Goal: Find specific page/section: Find specific page/section

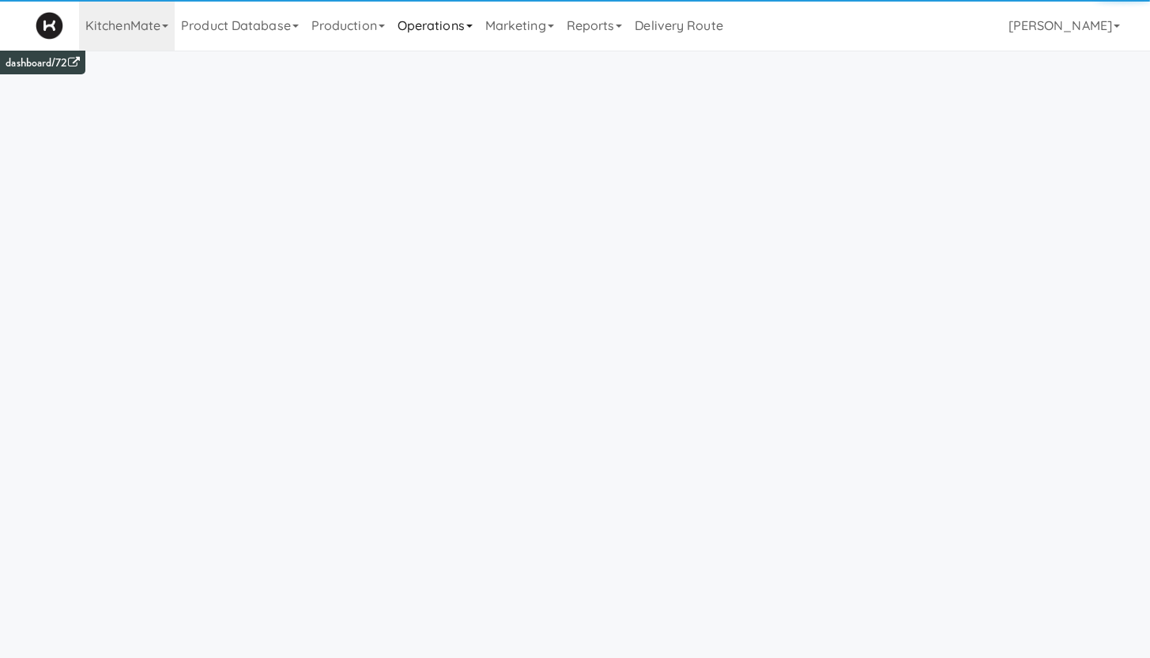
click at [425, 27] on link "Operations" at bounding box center [435, 25] width 88 height 51
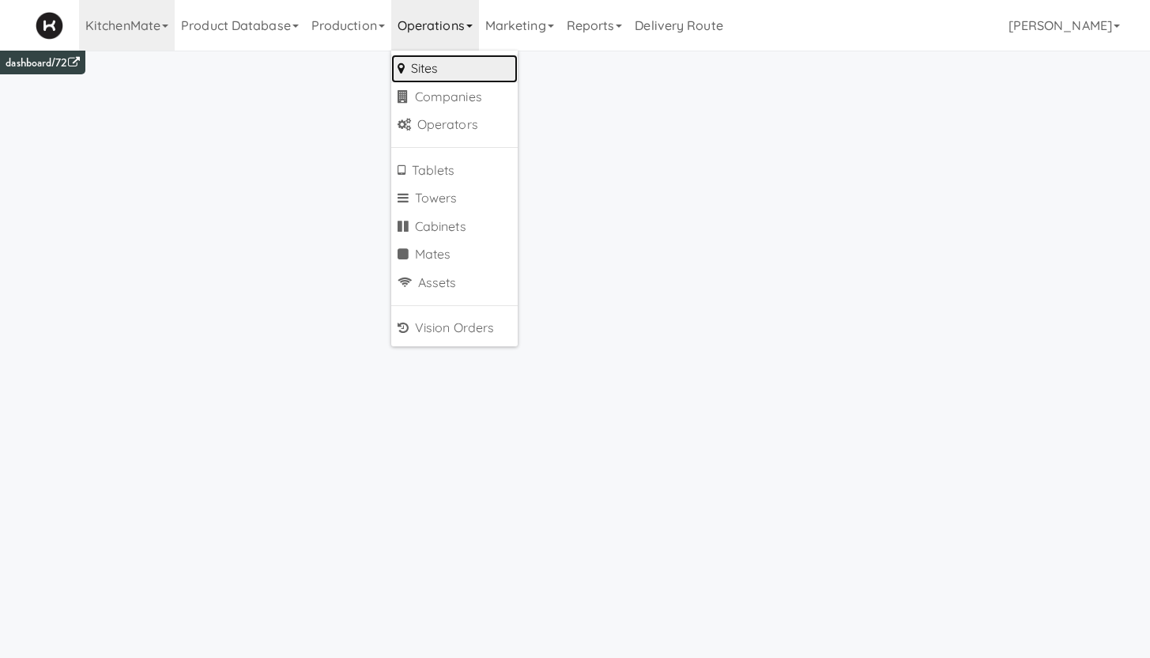
click at [431, 71] on link "Sites" at bounding box center [454, 69] width 126 height 28
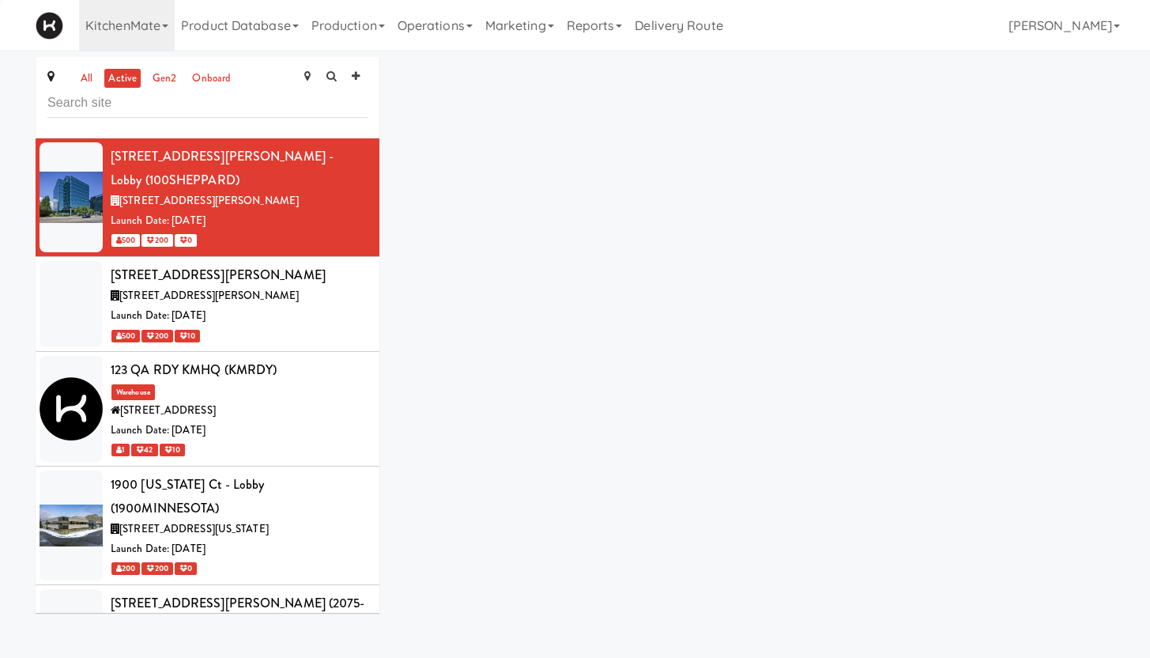
click at [117, 104] on input "text" at bounding box center [207, 103] width 320 height 29
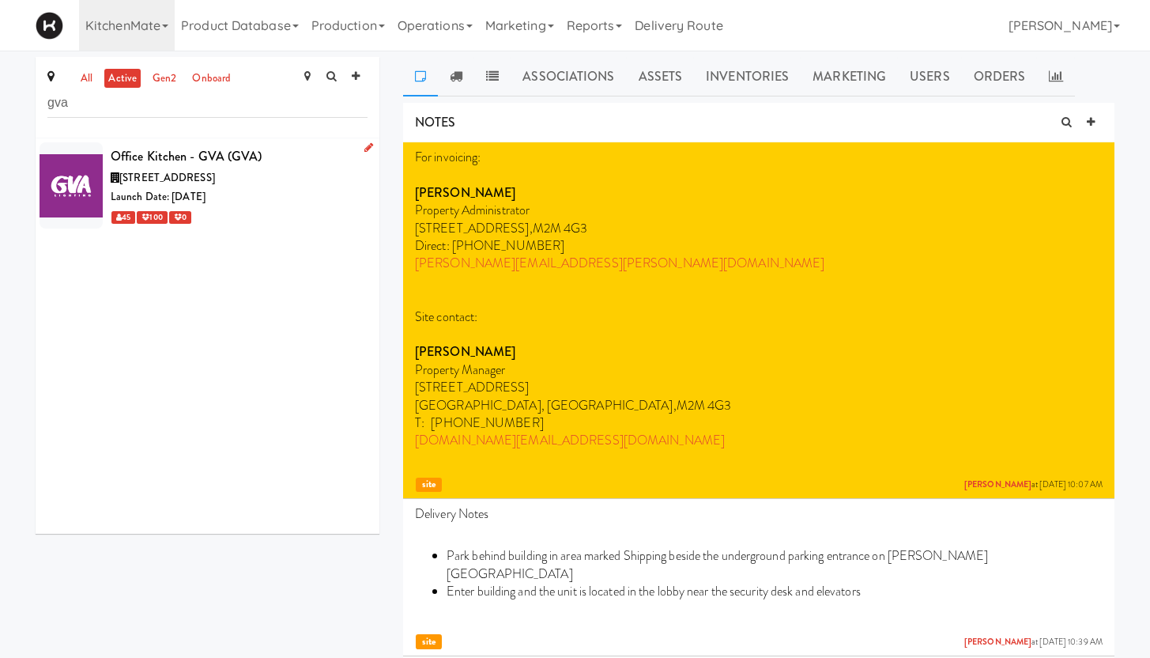
click at [215, 173] on span "[STREET_ADDRESS]" at bounding box center [167, 177] width 96 height 15
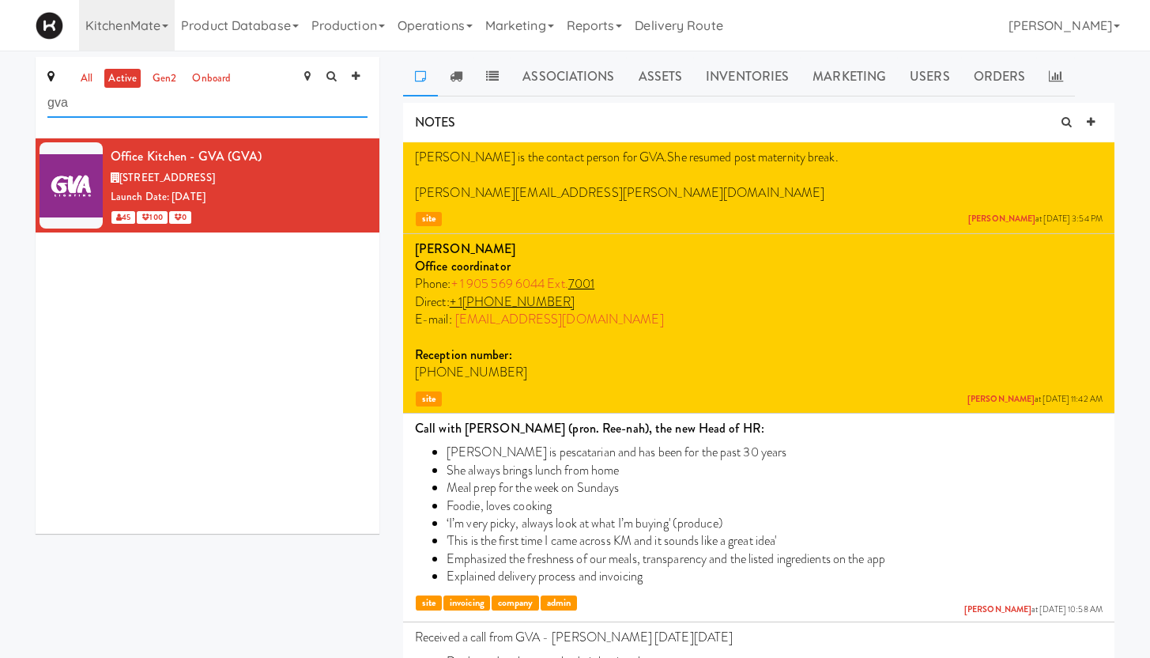
drag, startPoint x: 50, startPoint y: 92, endPoint x: 5, endPoint y: 78, distance: 47.0
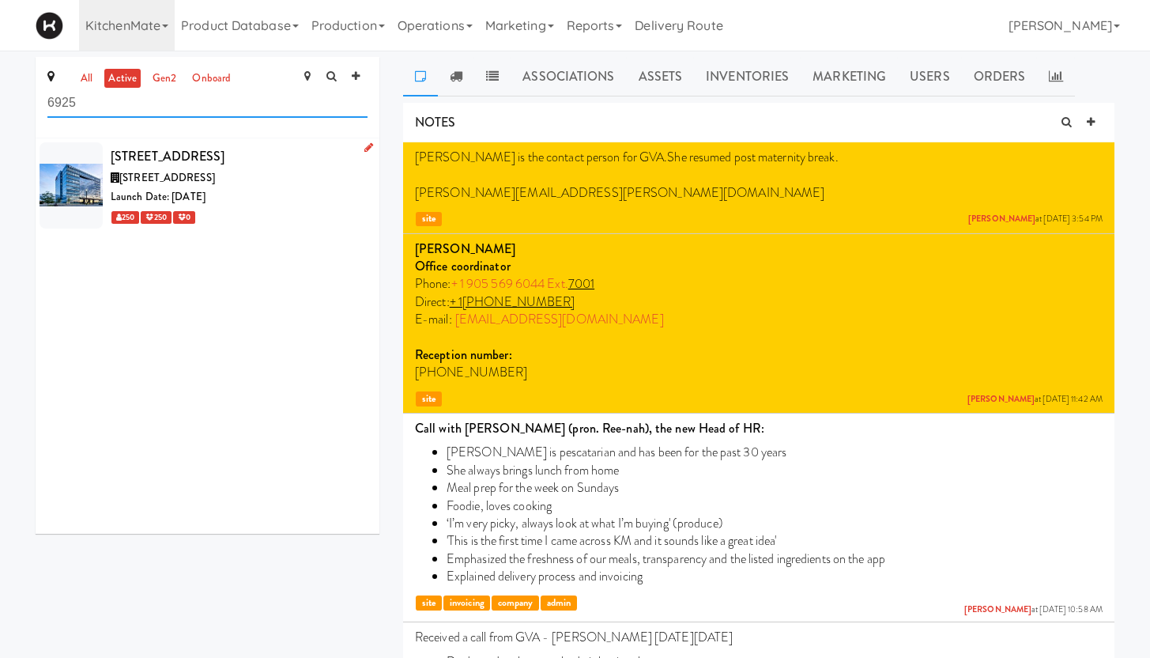
type input "6925"
click at [233, 167] on div "[STREET_ADDRESS]" at bounding box center [239, 157] width 257 height 24
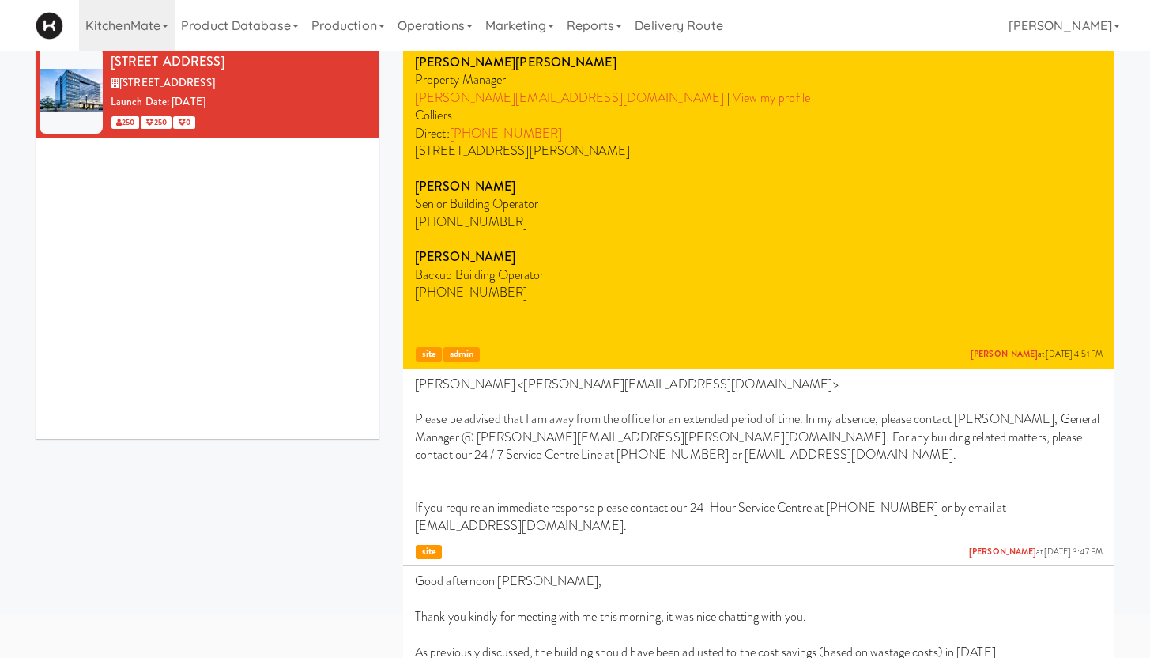
scroll to position [225, 0]
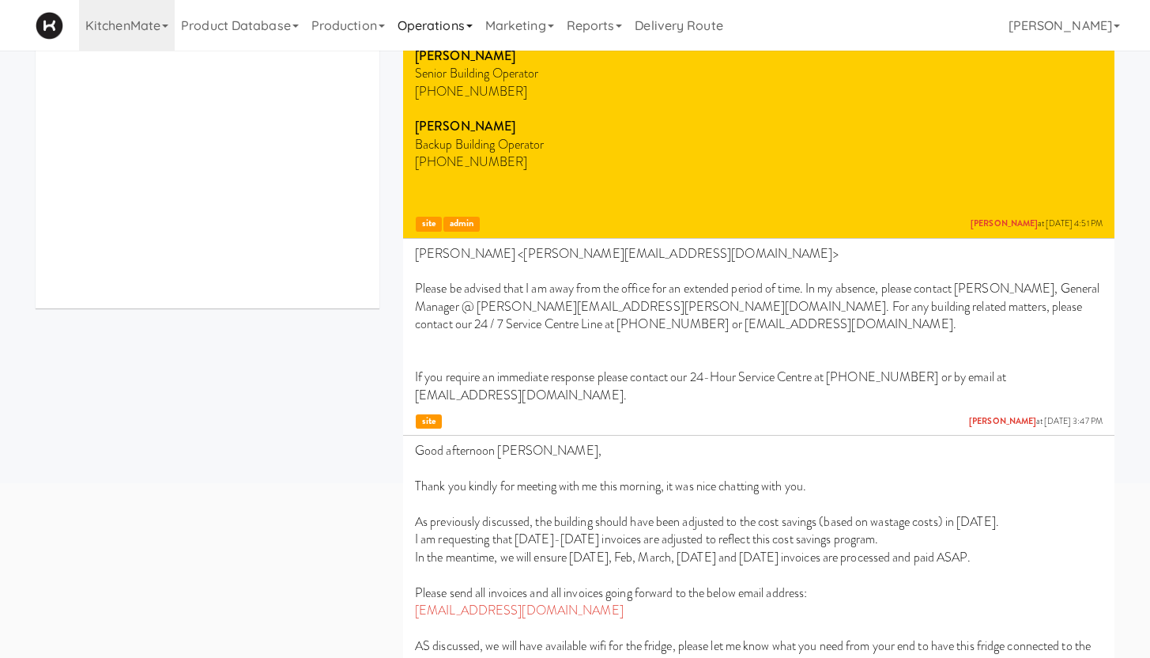
click at [425, 31] on link "Operations" at bounding box center [435, 25] width 88 height 51
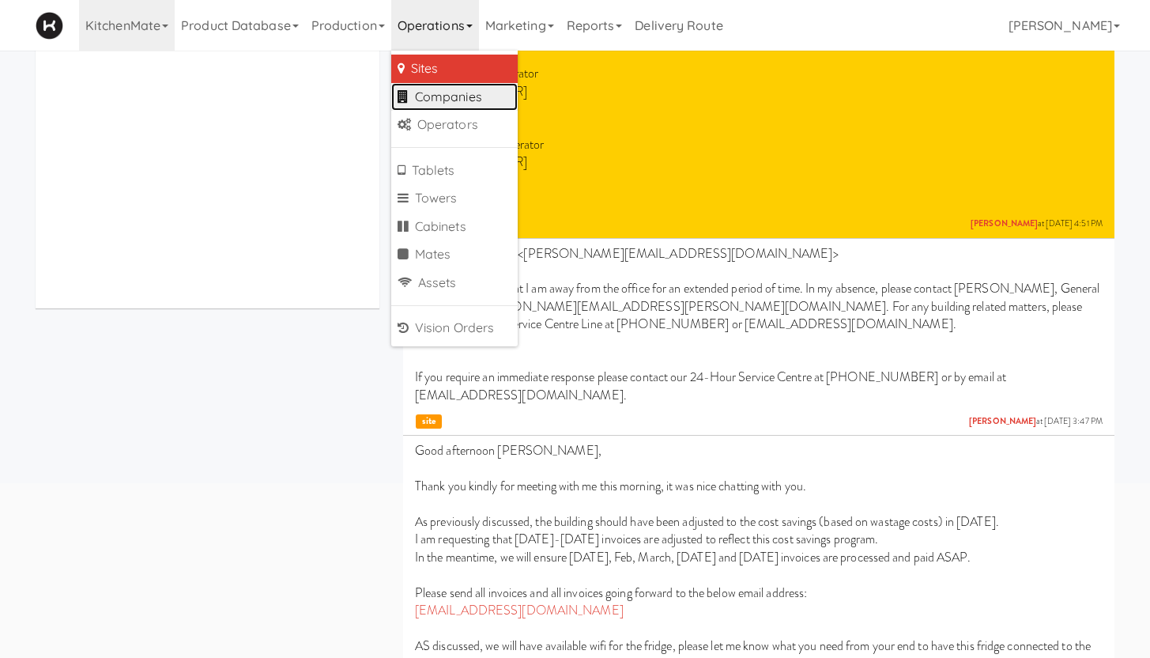
click at [440, 97] on link "Companies" at bounding box center [454, 97] width 126 height 28
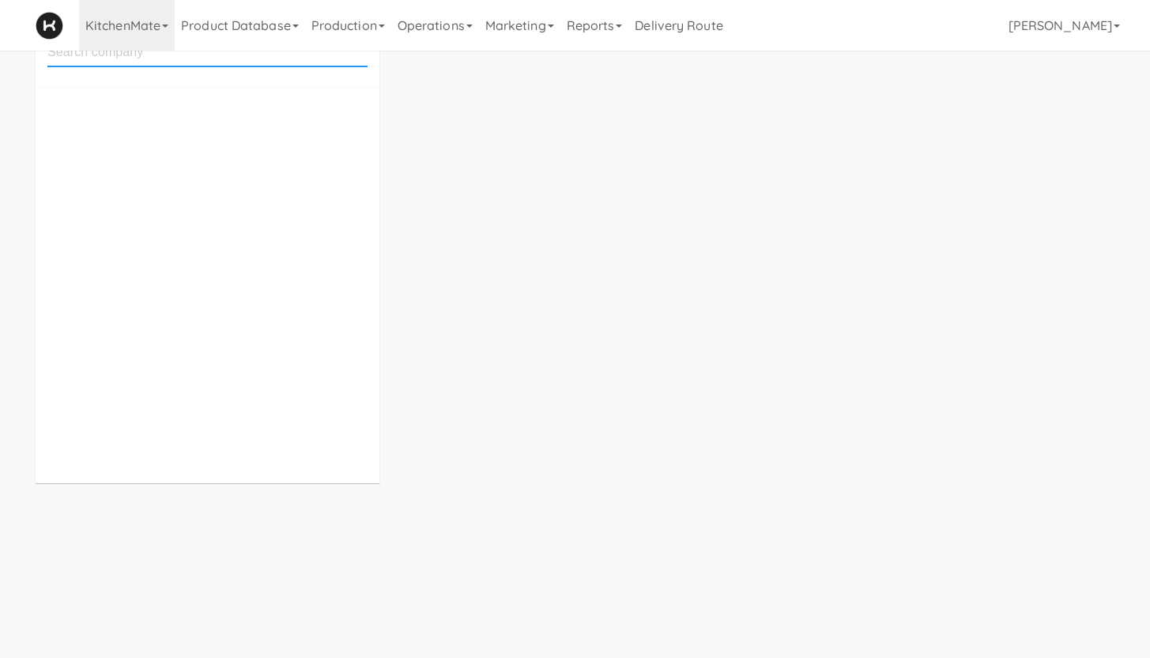
scroll to position [51, 0]
click at [122, 57] on input "text" at bounding box center [207, 52] width 320 height 29
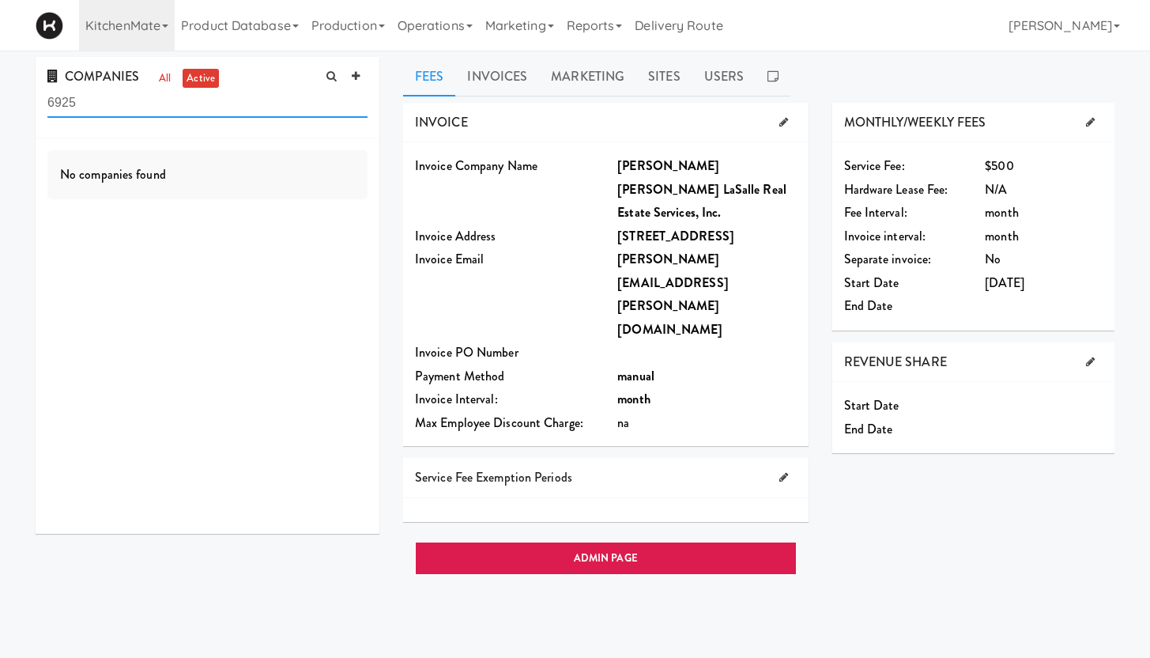
drag, startPoint x: 77, startPoint y: 97, endPoint x: 19, endPoint y: 89, distance: 58.4
click at [19, 89] on div "COMPANIES all active 6925 No companies found Fees Invoices Marketing Sites User…" at bounding box center [575, 376] width 1150 height 639
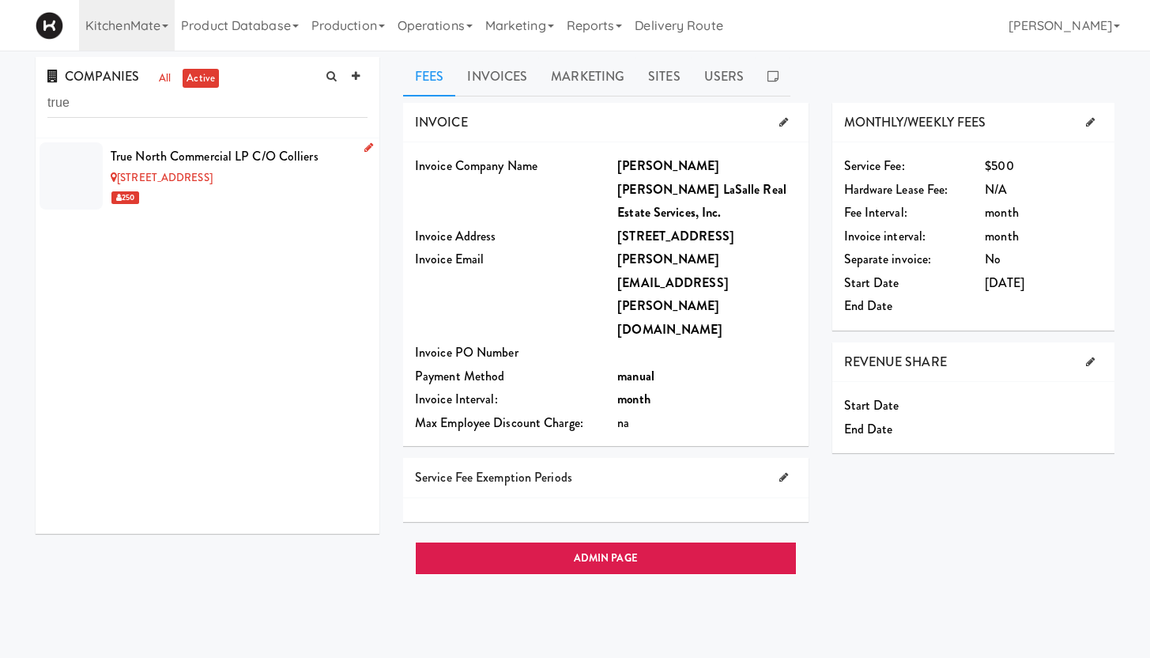
click at [240, 178] on div "[STREET_ADDRESS]" at bounding box center [239, 178] width 257 height 20
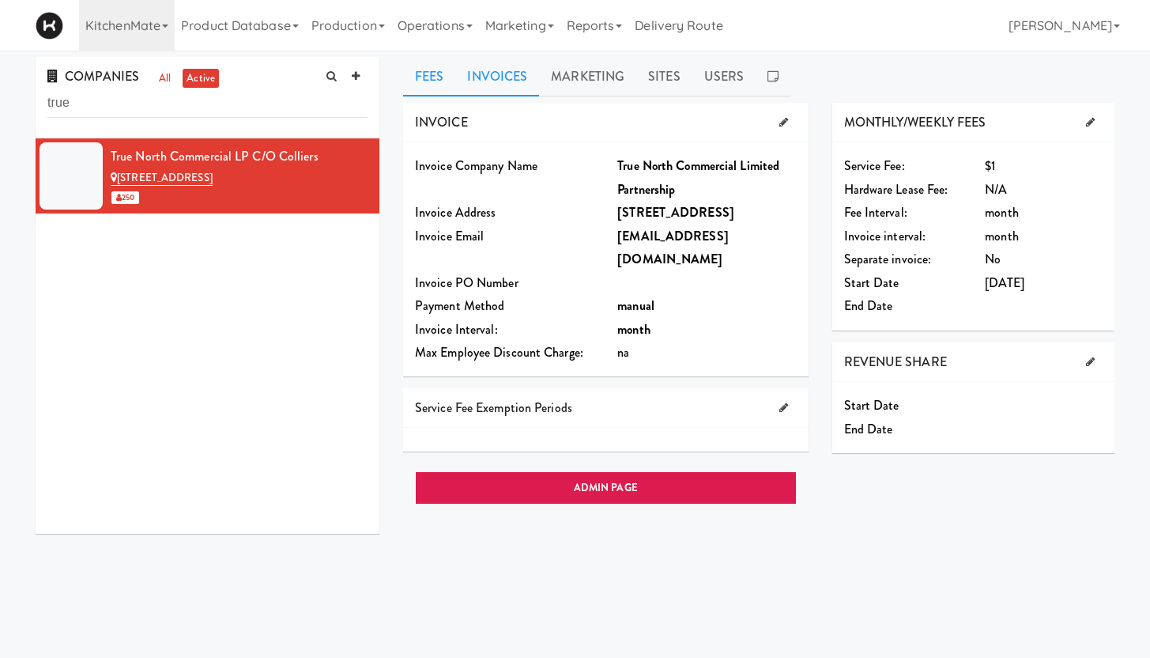
click at [489, 81] on link "Invoices" at bounding box center [497, 77] width 84 height 40
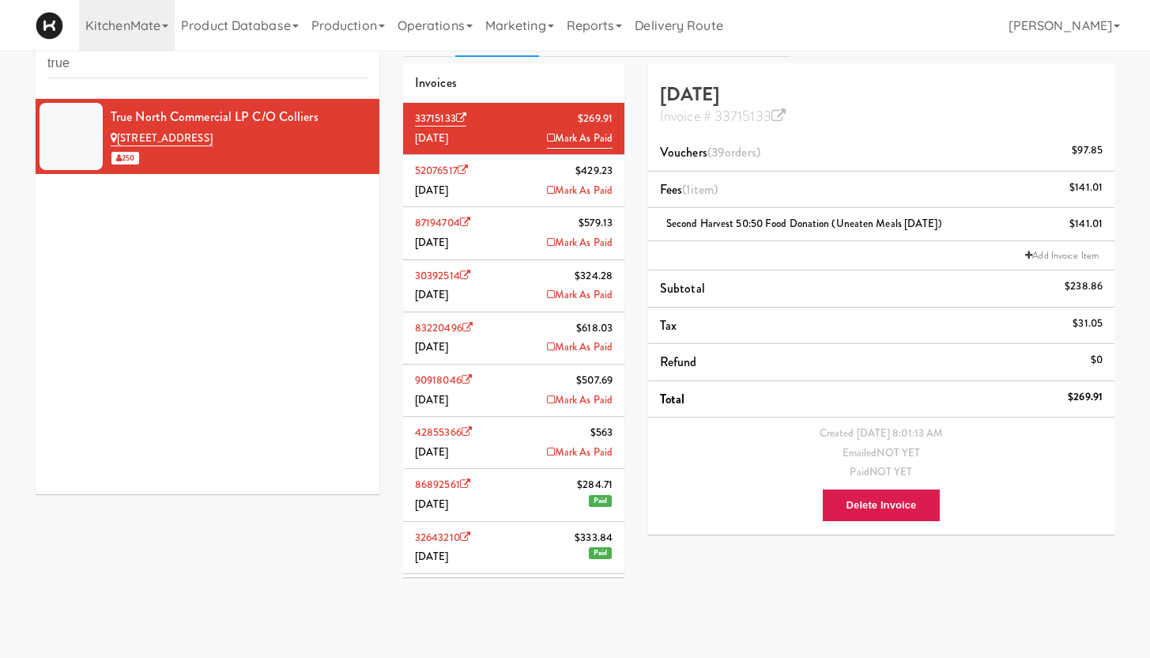
scroll to position [23, 0]
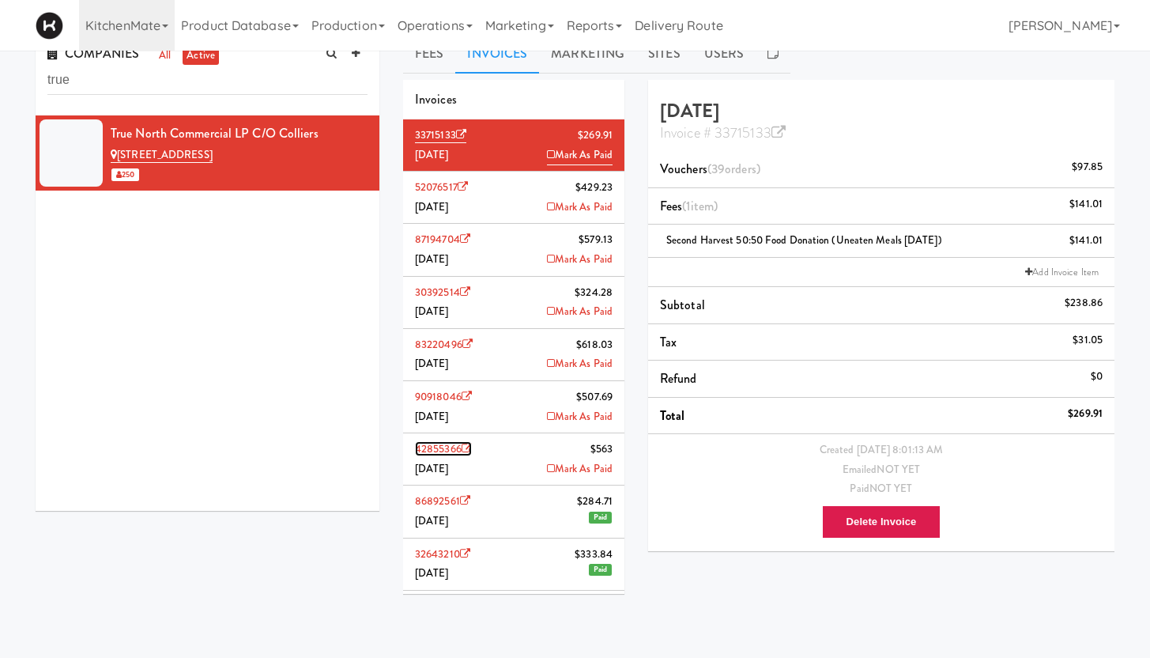
click at [436, 447] on link "42855366" at bounding box center [443, 448] width 57 height 15
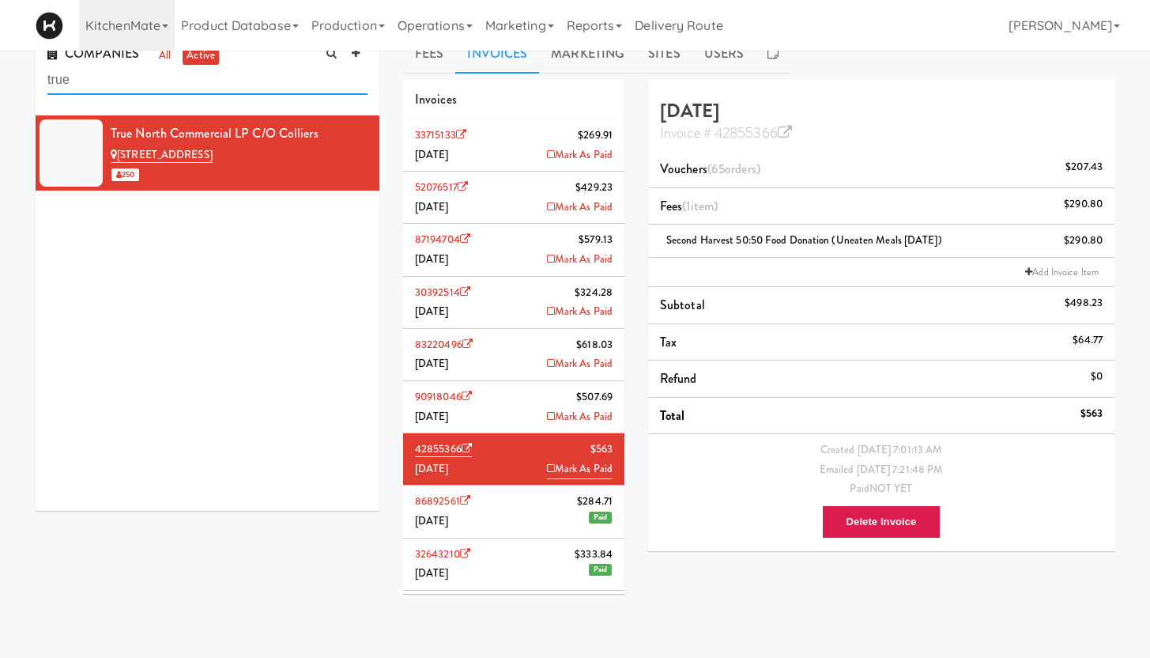
drag, startPoint x: 112, startPoint y: 75, endPoint x: 32, endPoint y: 63, distance: 80.7
click at [32, 63] on div "COMPANIES all active true True North Commercial LP c/o Colliers [STREET_ADDRESS]" at bounding box center [208, 278] width 368 height 488
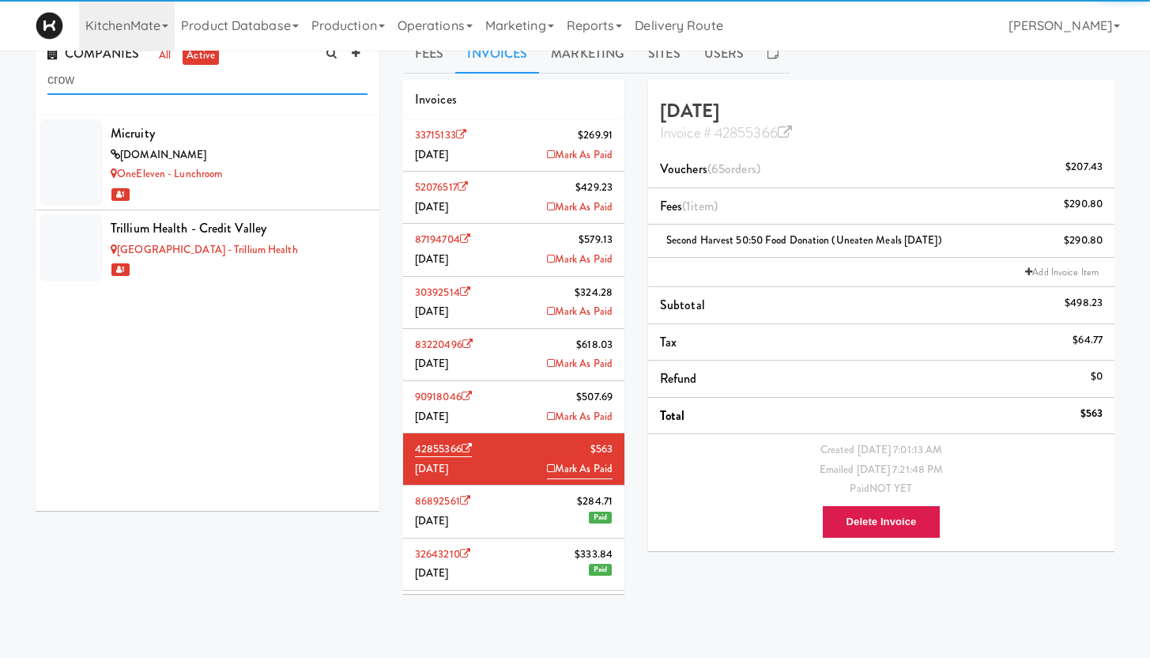
type input "crown"
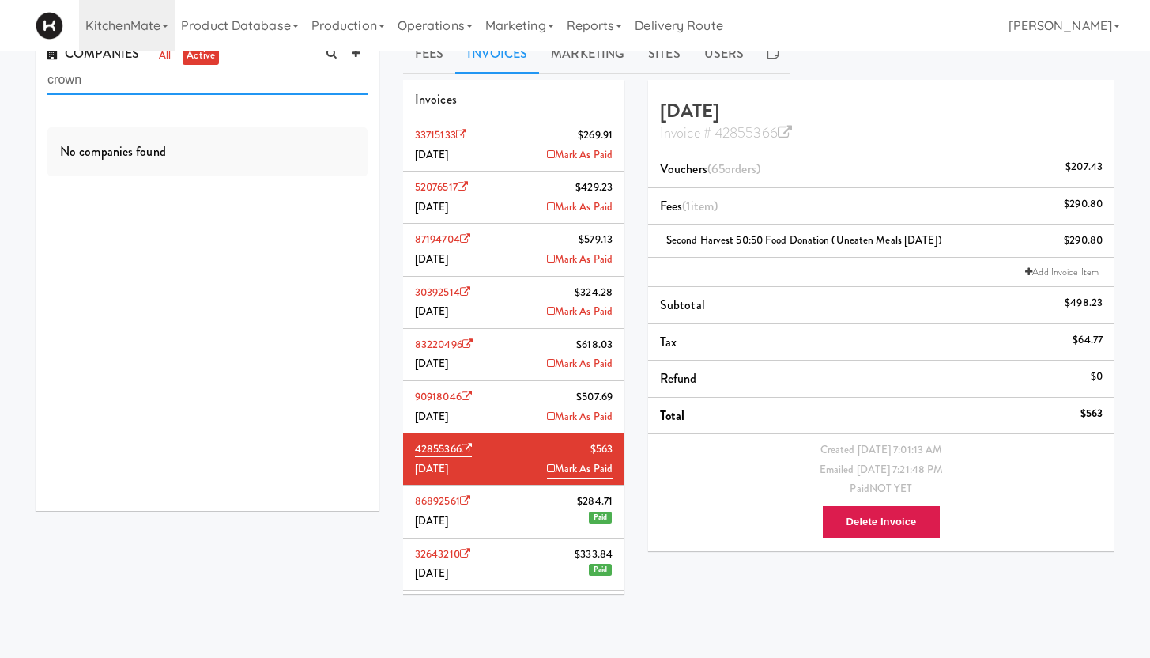
drag, startPoint x: 90, startPoint y: 81, endPoint x: 6, endPoint y: 66, distance: 85.0
click at [6, 66] on div "COMPANIES all active crown No companies found Fees Invoices Marketing Sites Use…" at bounding box center [575, 353] width 1150 height 639
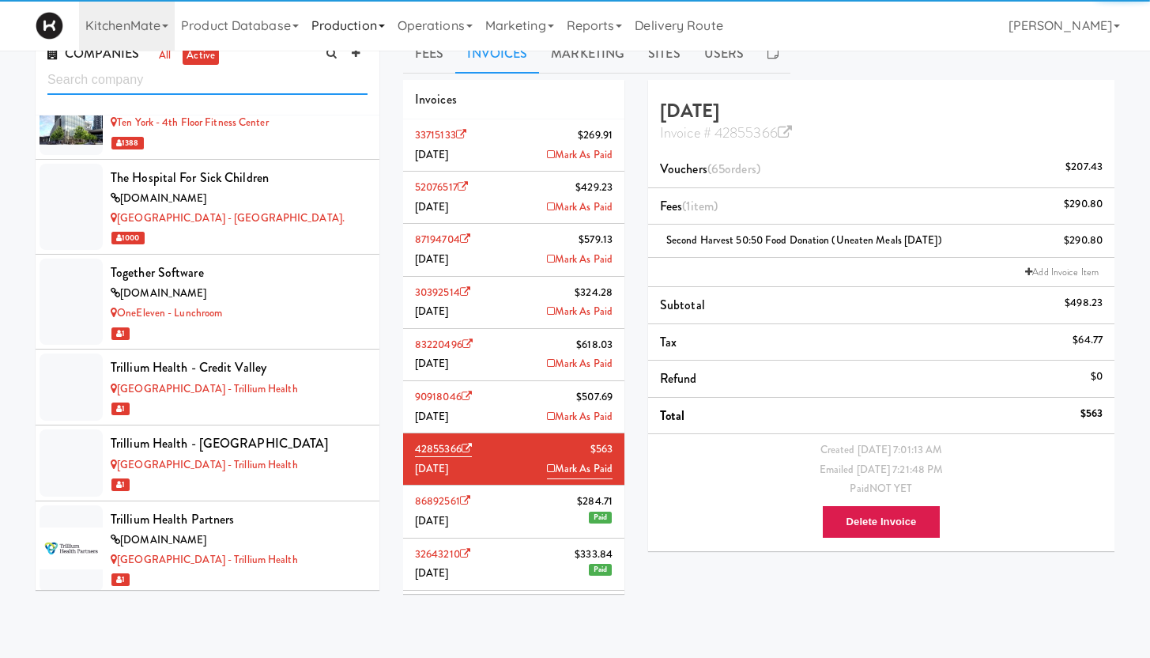
scroll to position [9953, 0]
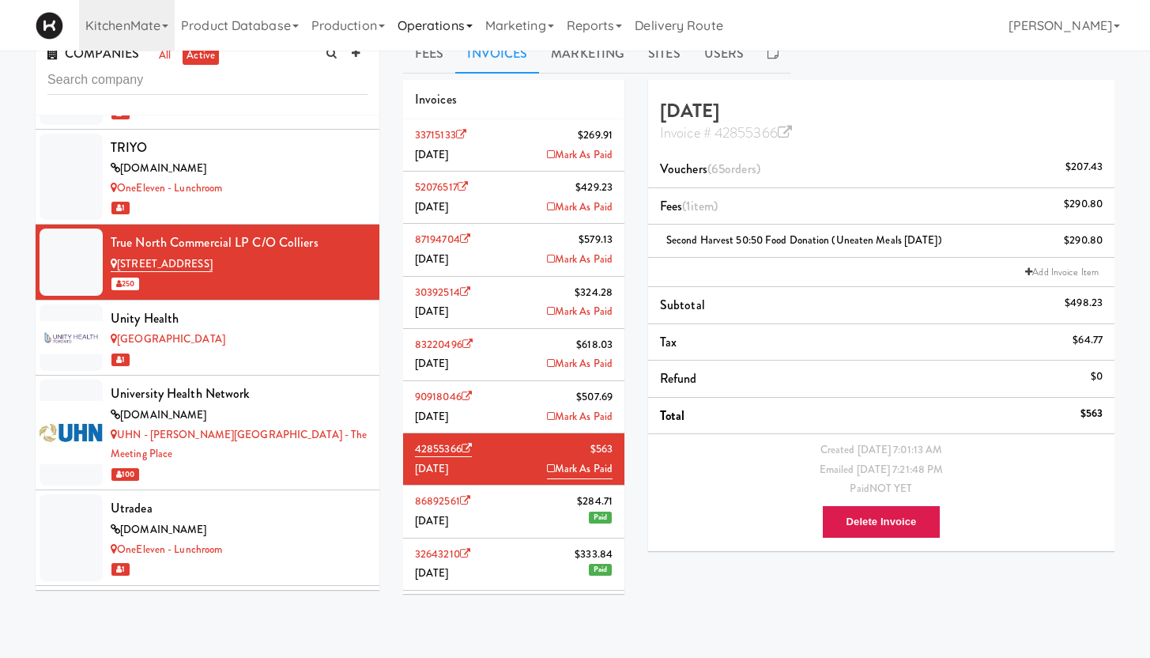
click at [432, 36] on link "Operations" at bounding box center [435, 25] width 88 height 51
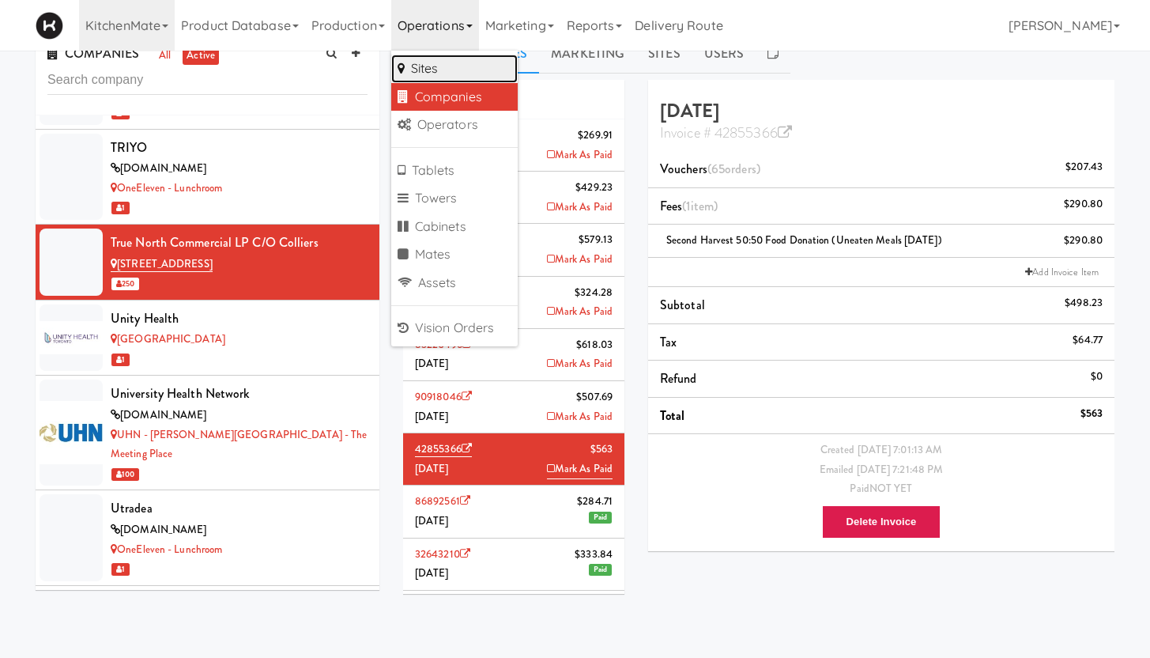
click at [432, 59] on link "Sites" at bounding box center [454, 69] width 126 height 28
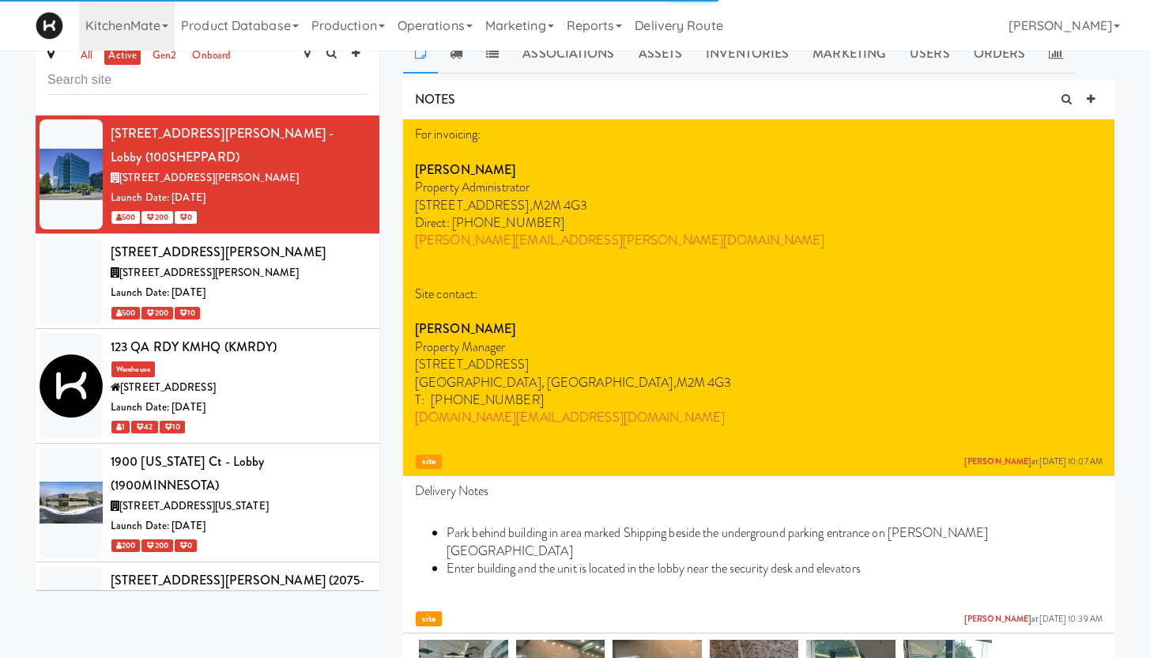
click at [118, 83] on input "text" at bounding box center [207, 80] width 320 height 29
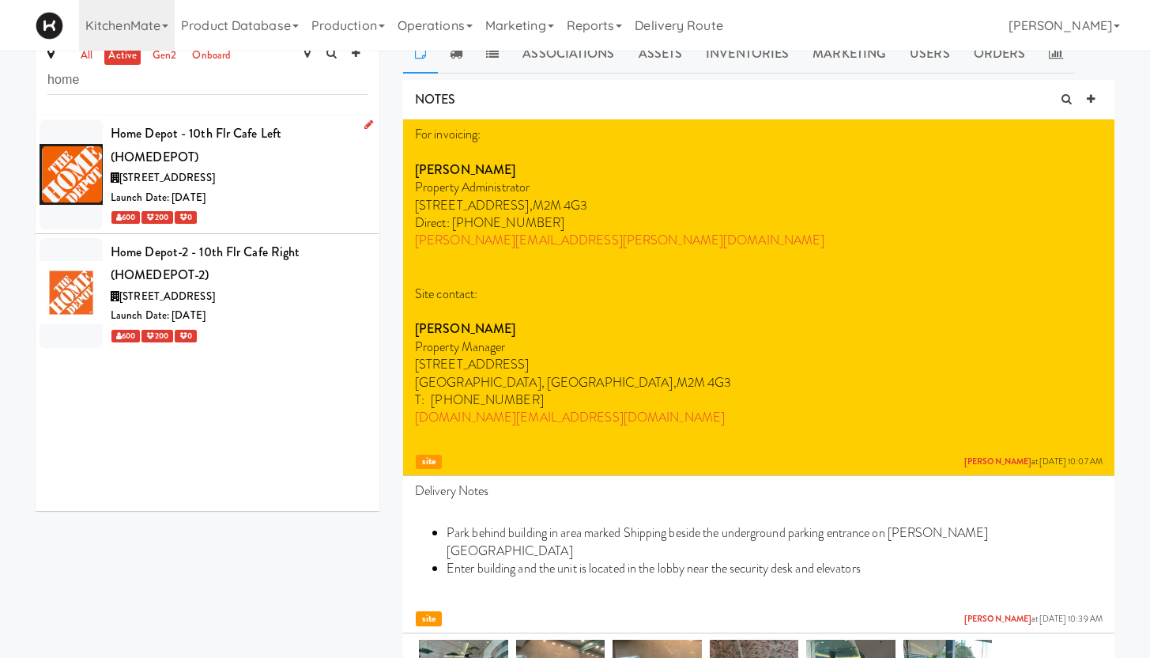
type input "home"
click at [262, 179] on div "[STREET_ADDRESS]" at bounding box center [239, 178] width 257 height 20
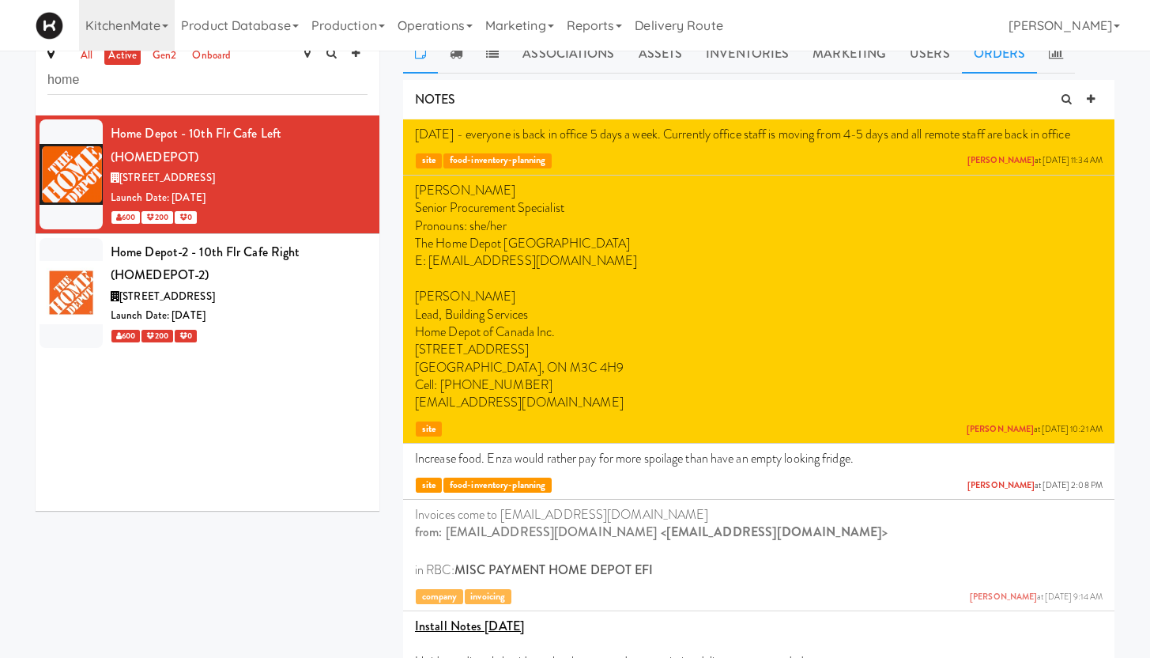
click at [993, 55] on link "Orders" at bounding box center [1000, 54] width 76 height 40
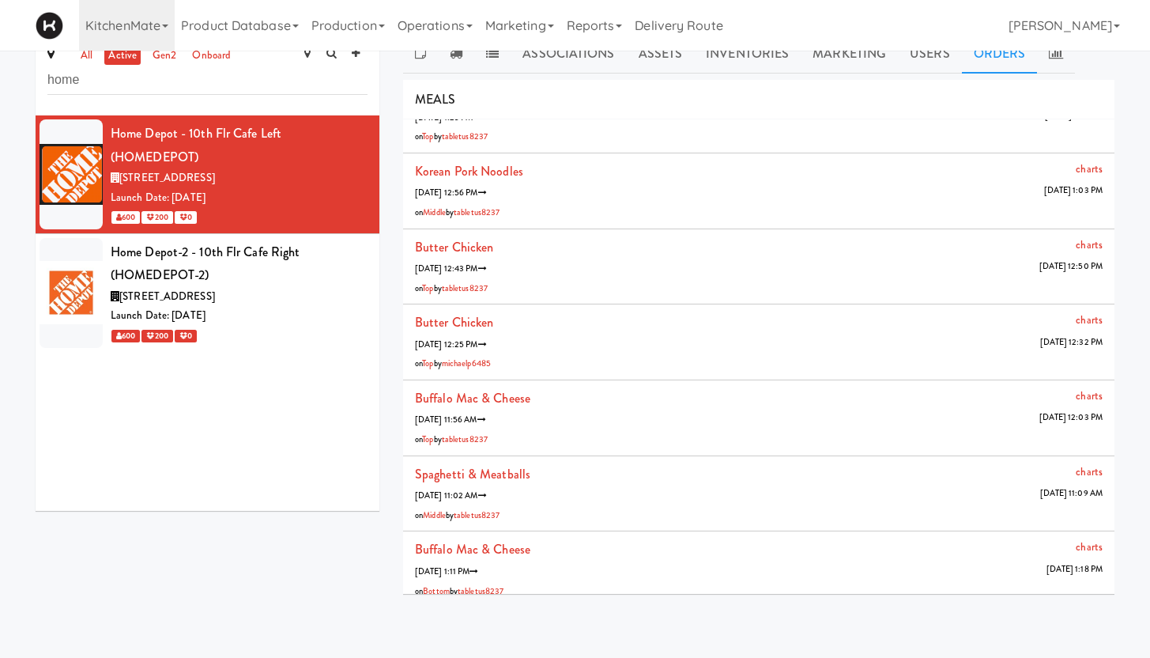
scroll to position [60, 0]
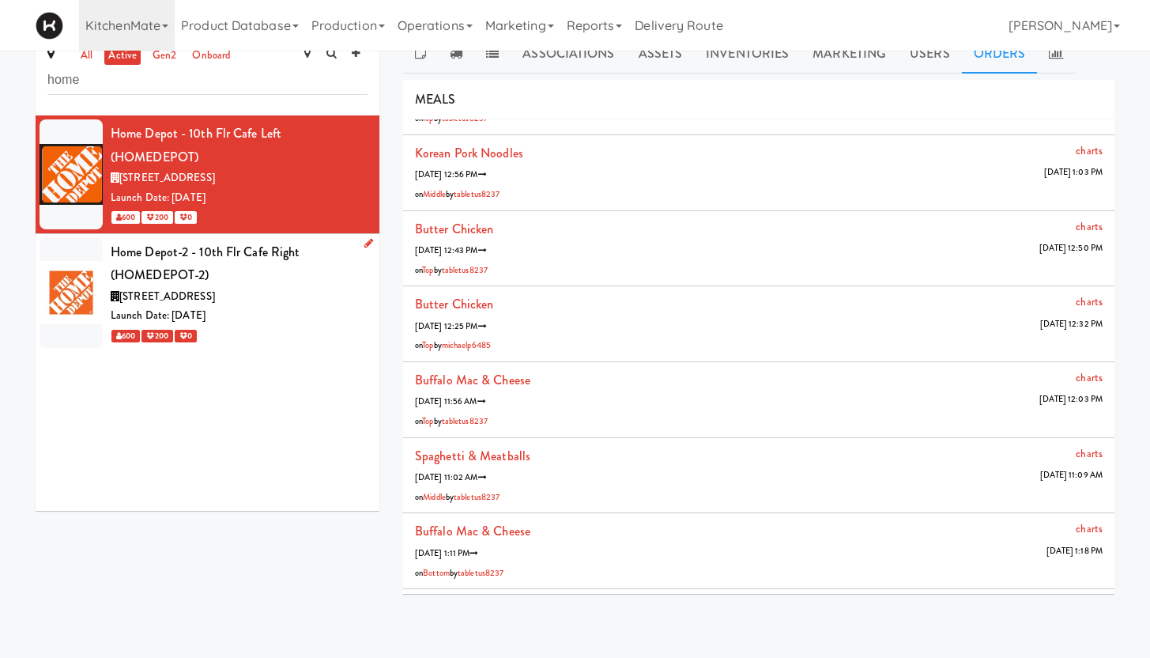
click at [256, 283] on div "Home Depot-2 - 10th Flr Cafe Right (HOMEDEPOT-2)" at bounding box center [239, 263] width 257 height 47
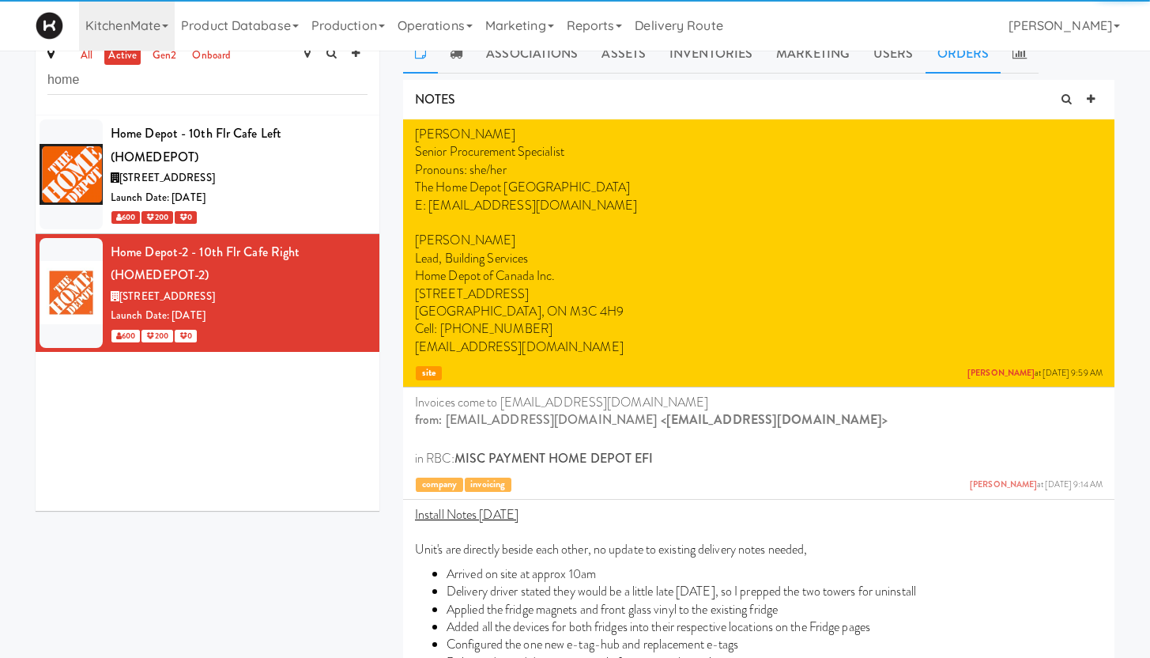
click at [953, 56] on link "Orders" at bounding box center [964, 54] width 76 height 40
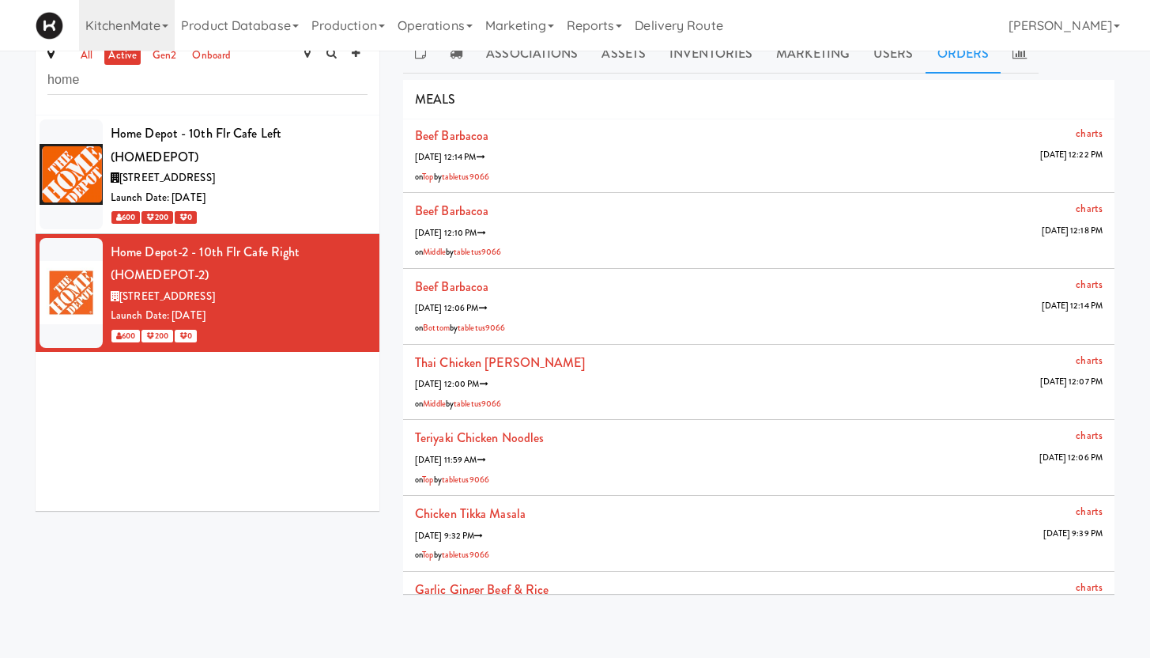
scroll to position [167, 0]
